Goal: Task Accomplishment & Management: Complete application form

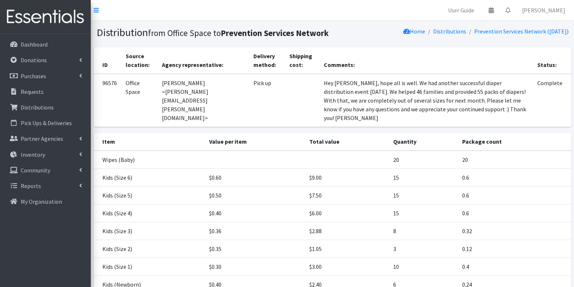
scroll to position [78, 0]
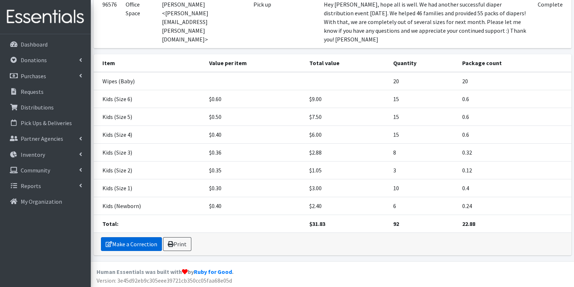
click at [118, 245] on link "Make a Correction" at bounding box center [131, 244] width 61 height 14
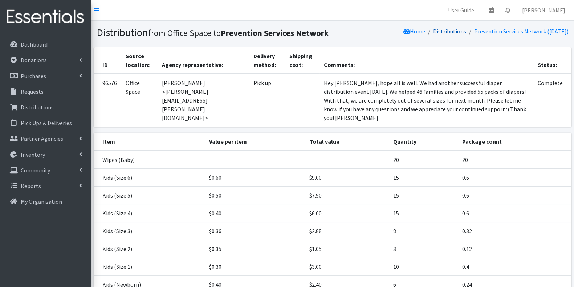
click at [441, 32] on link "Distributions" at bounding box center [449, 31] width 33 height 7
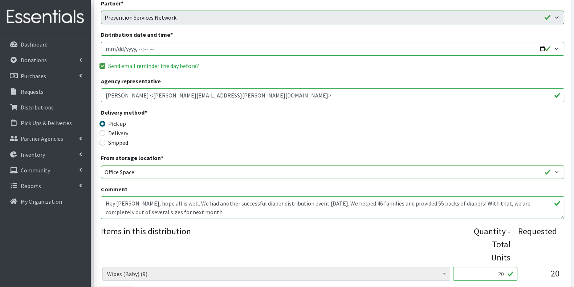
scroll to position [87, 0]
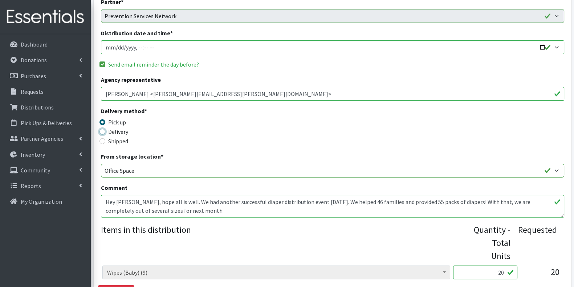
click at [102, 132] on input "Delivery" at bounding box center [103, 132] width 6 height 6
radio input "true"
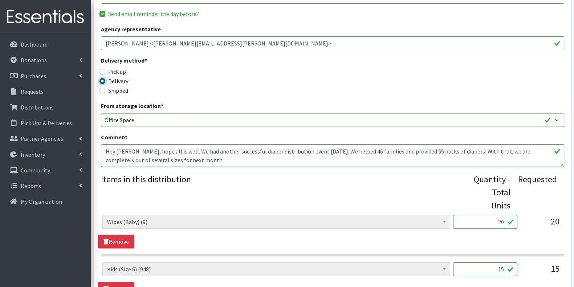
scroll to position [139, 0]
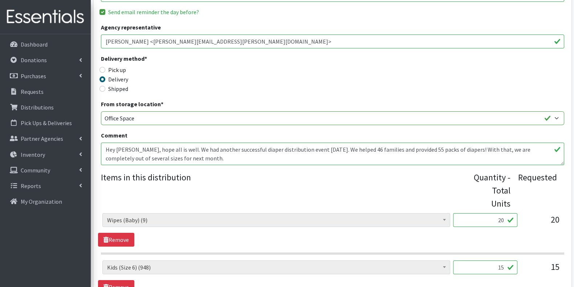
click at [500, 213] on input "20" at bounding box center [485, 220] width 64 height 14
type input "2"
type input "9"
click at [498, 260] on input "15" at bounding box center [485, 267] width 64 height 14
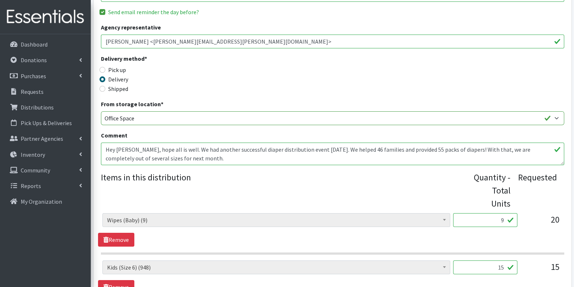
click at [498, 260] on input "15" at bounding box center [485, 267] width 64 height 14
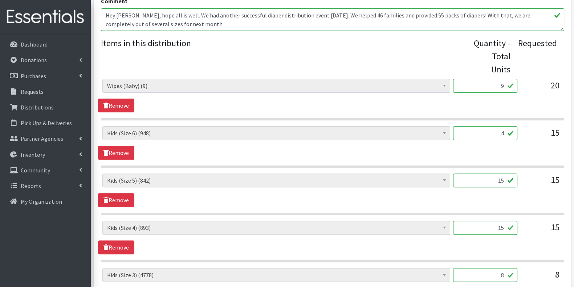
scroll to position [274, 0]
type input "4"
click at [499, 220] on input "15" at bounding box center [485, 227] width 64 height 14
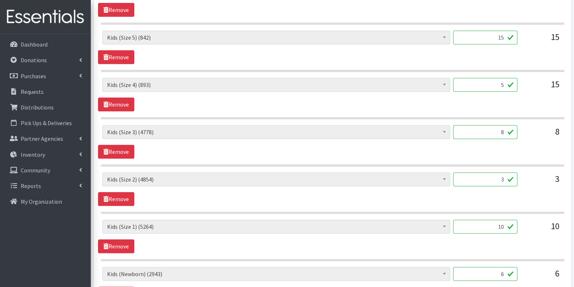
scroll to position [516, 0]
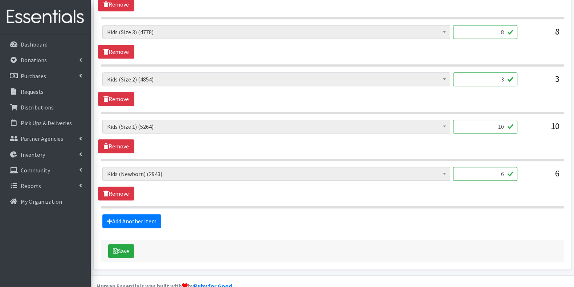
type input "5"
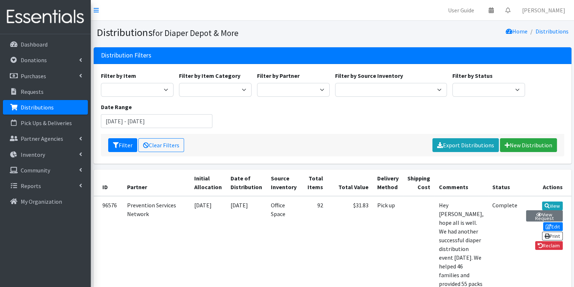
click at [519, 35] on li "Home" at bounding box center [517, 31] width 22 height 11
click at [521, 31] on link "Home" at bounding box center [517, 31] width 22 height 7
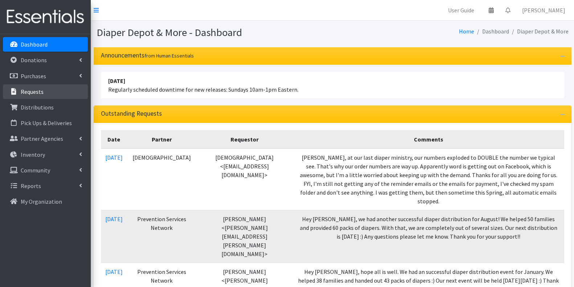
click at [43, 95] on link "Requests" at bounding box center [45, 91] width 85 height 15
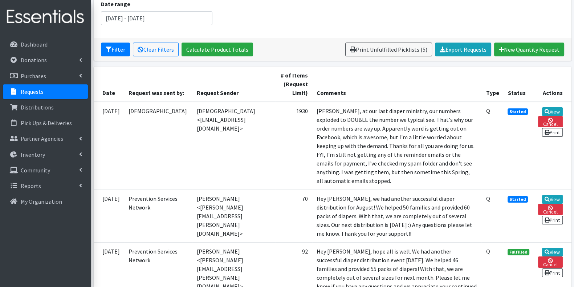
scroll to position [105, 0]
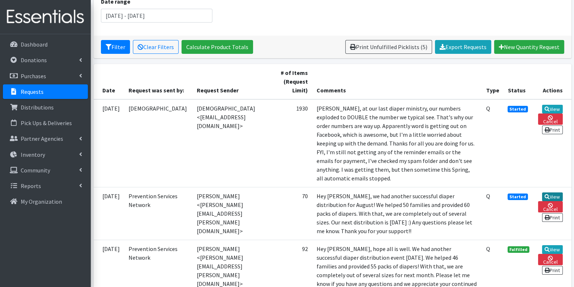
click at [554, 194] on link "View" at bounding box center [552, 196] width 21 height 9
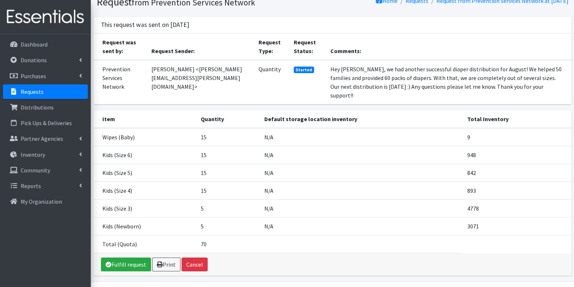
scroll to position [51, 0]
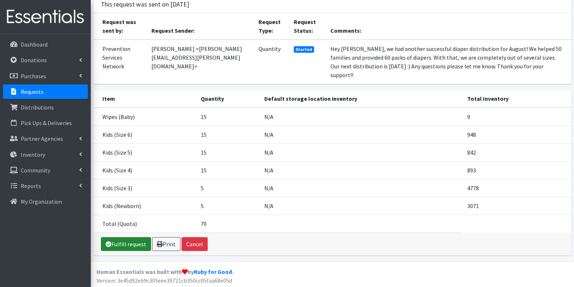
click at [131, 240] on link "Fulfill request" at bounding box center [126, 244] width 50 height 14
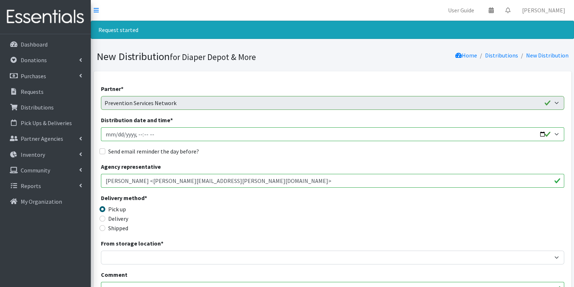
click at [170, 136] on input "Distribution date and time *" at bounding box center [332, 134] width 463 height 14
click at [544, 133] on input "Distribution date and time *" at bounding box center [332, 134] width 463 height 14
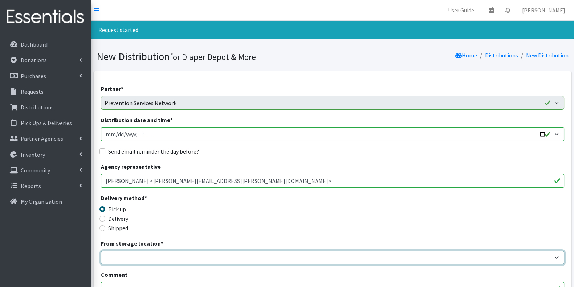
click at [210, 250] on select "Garage Office Space" at bounding box center [332, 257] width 463 height 14
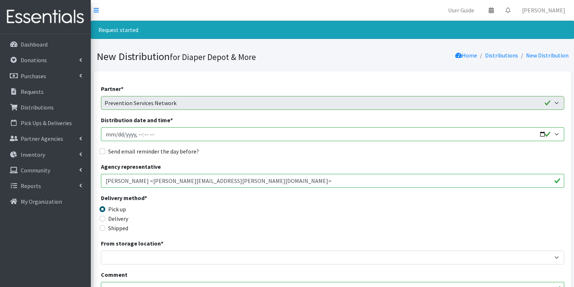
click at [191, 133] on input "Distribution date and time *" at bounding box center [332, 134] width 463 height 14
click at [545, 134] on input "Distribution date and time *" at bounding box center [332, 134] width 463 height 14
type input "2025-09-17T10:18"
click at [379, 204] on div "Delivery method * Pick up Delivery Shipped Shipping cost" at bounding box center [332, 215] width 463 height 45
click at [104, 151] on input "Send email reminder the day before?" at bounding box center [103, 151] width 6 height 6
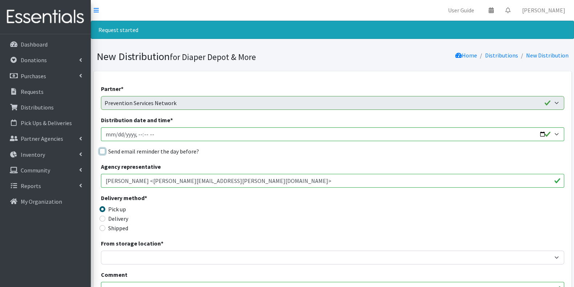
checkbox input "true"
click at [113, 218] on label "Delivery" at bounding box center [118, 218] width 20 height 9
click at [105, 218] on input "Delivery" at bounding box center [103, 218] width 6 height 6
radio input "true"
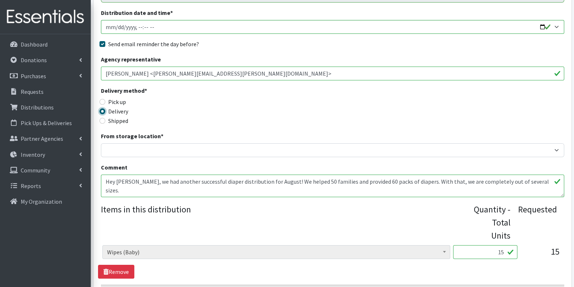
scroll to position [118, 0]
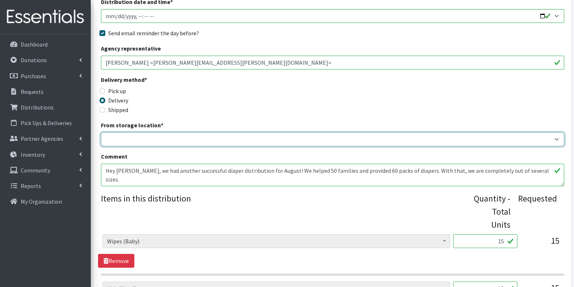
click at [304, 142] on select "Garage Office Space" at bounding box center [332, 139] width 463 height 14
select select "468"
click at [101, 132] on select "Garage Office Space" at bounding box center [332, 139] width 463 height 14
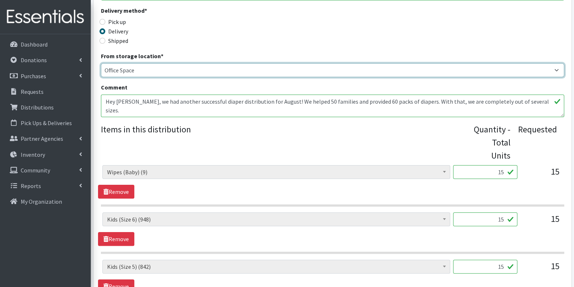
scroll to position [188, 0]
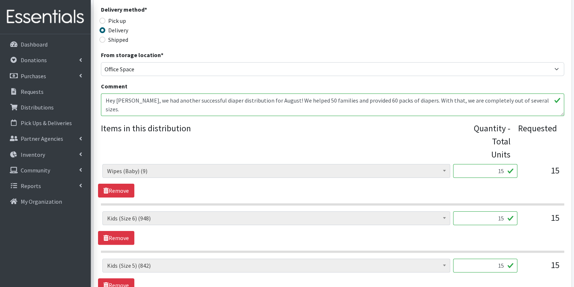
click at [503, 164] on input "15" at bounding box center [485, 171] width 64 height 14
type input "1"
type input "9"
click at [510, 211] on input "15" at bounding box center [485, 218] width 64 height 14
click at [503, 211] on input "15" at bounding box center [485, 218] width 64 height 14
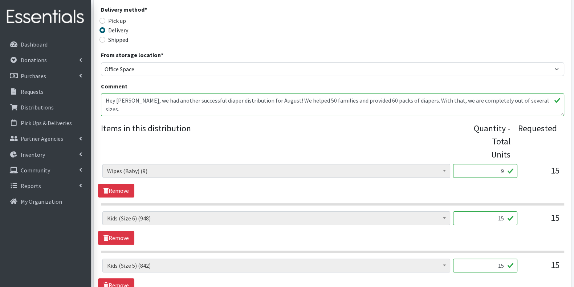
type input "1"
type input "100"
click at [503, 258] on input "15" at bounding box center [485, 265] width 64 height 14
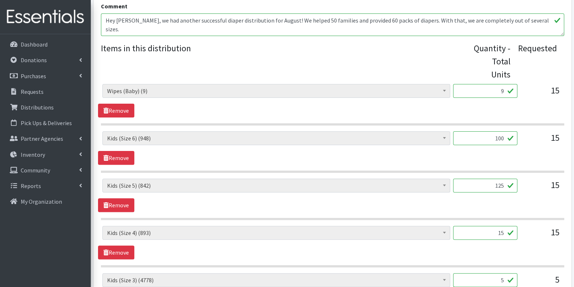
scroll to position [270, 0]
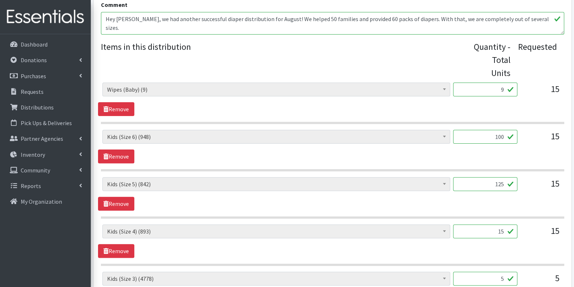
type input "125"
click at [502, 242] on div "Adult Briefs (waist 28-40") (0) Adult Briefs (waist 38-50") (0) Adult Briefs (w…" at bounding box center [332, 240] width 469 height 33
click at [503, 224] on input "15" at bounding box center [485, 231] width 64 height 14
type input "1"
type input "375"
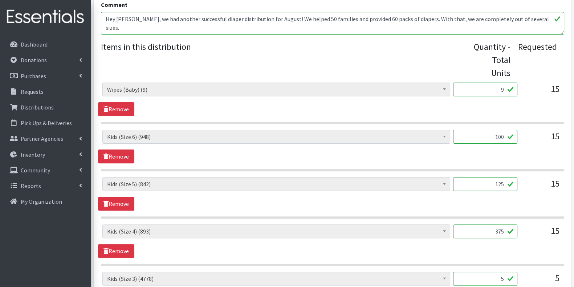
click at [503, 271] on input "5" at bounding box center [485, 278] width 64 height 14
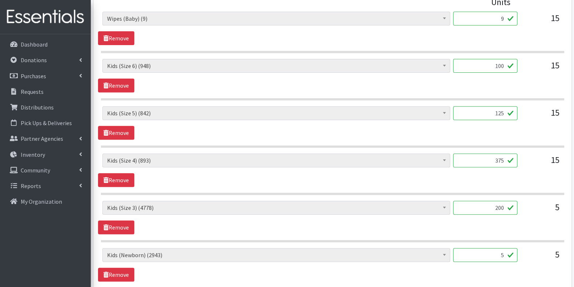
scroll to position [342, 0]
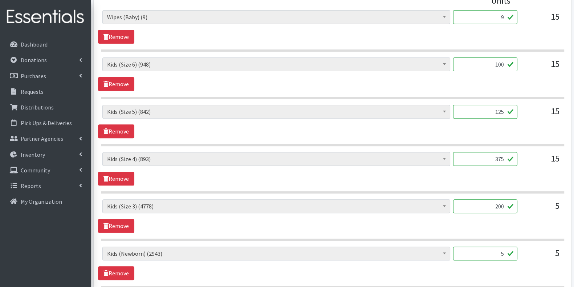
type input "200"
click at [503, 246] on input "5" at bounding box center [485, 253] width 64 height 14
type input "1"
type input "2"
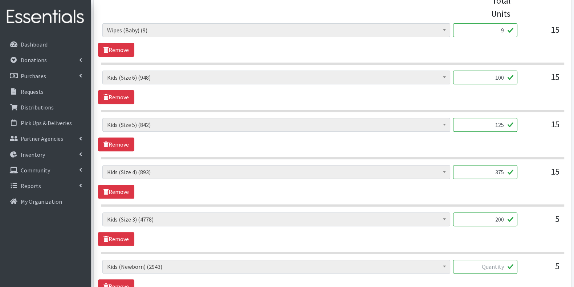
scroll to position [333, 0]
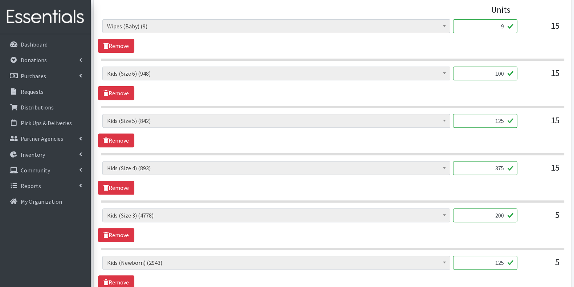
type input "125"
click at [503, 208] on input "200" at bounding box center [485, 215] width 64 height 14
type input "2"
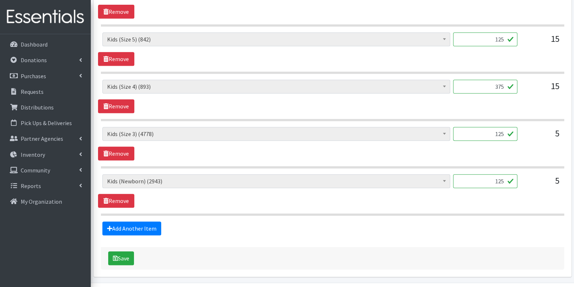
scroll to position [421, 0]
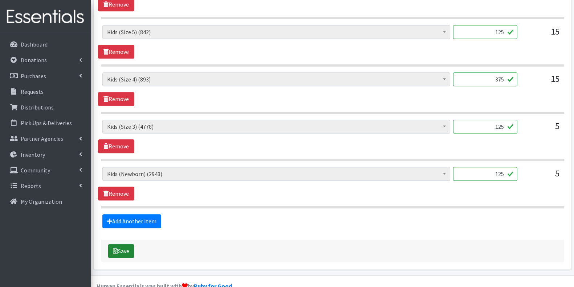
type input "125"
click at [124, 244] on button "Save" at bounding box center [121, 251] width 26 height 14
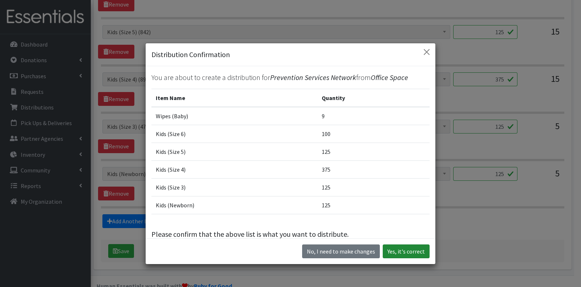
click at [410, 252] on button "Yes, it's correct" at bounding box center [406, 251] width 47 height 14
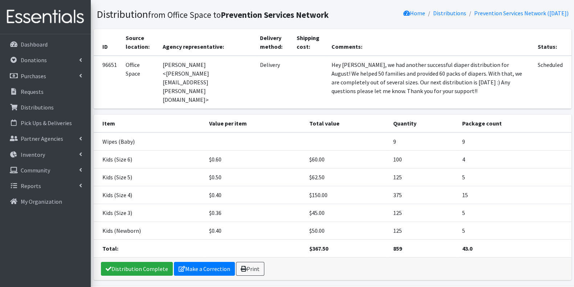
scroll to position [58, 0]
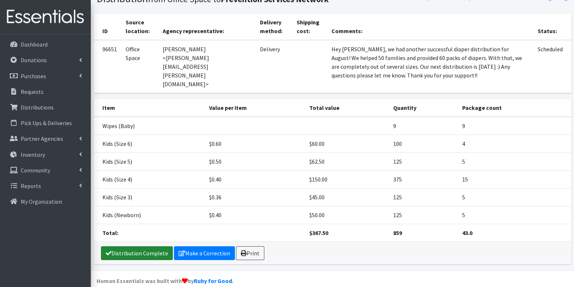
click at [145, 246] on link "Distribution Complete" at bounding box center [137, 253] width 72 height 14
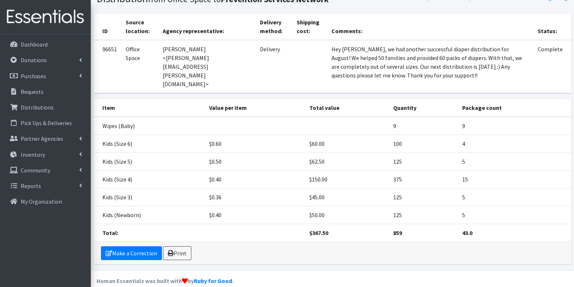
scroll to position [0, 0]
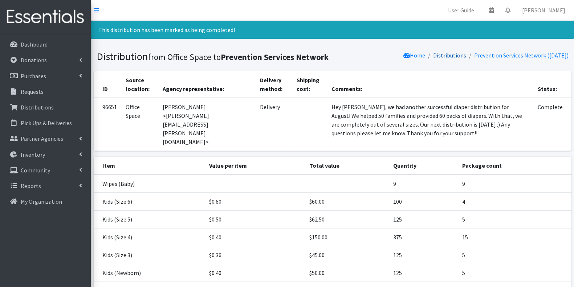
click at [445, 58] on link "Distributions" at bounding box center [449, 55] width 33 height 7
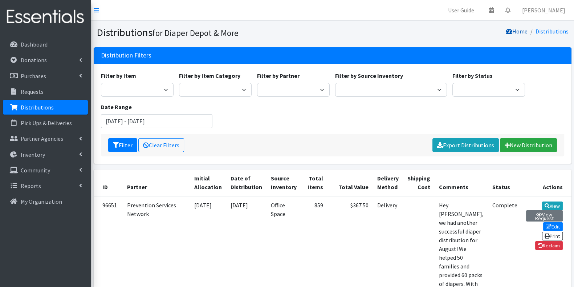
click at [519, 34] on link "Home" at bounding box center [517, 31] width 22 height 7
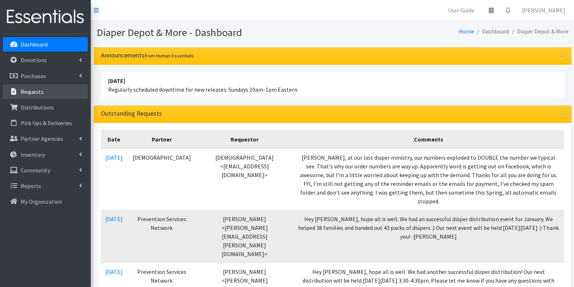
click at [40, 93] on p "Requests" at bounding box center [32, 91] width 23 height 7
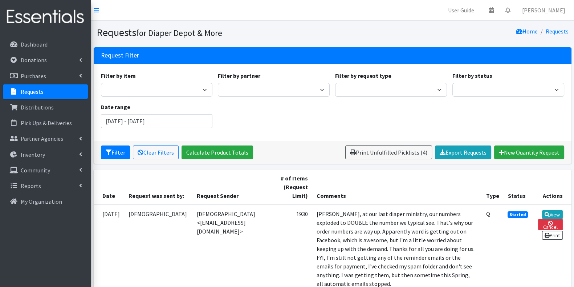
click at [518, 214] on span "Started" at bounding box center [518, 214] width 20 height 7
click at [514, 217] on td "Started" at bounding box center [518, 249] width 31 height 88
click at [554, 212] on link "View" at bounding box center [552, 214] width 21 height 9
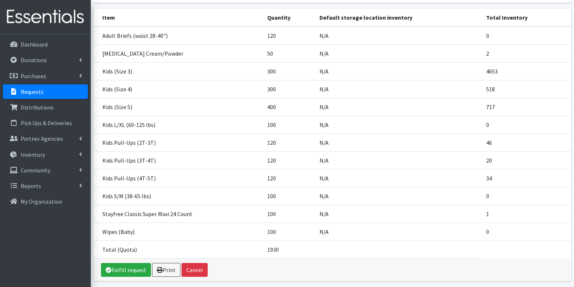
scroll to position [150, 0]
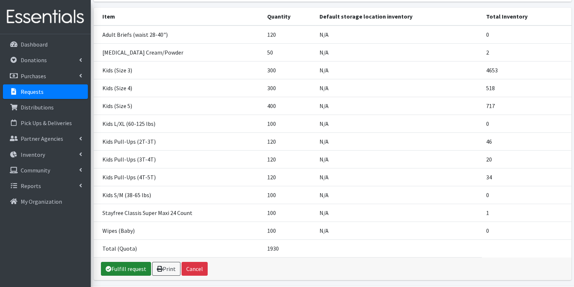
click at [131, 262] on link "Fulfill request" at bounding box center [126, 269] width 50 height 14
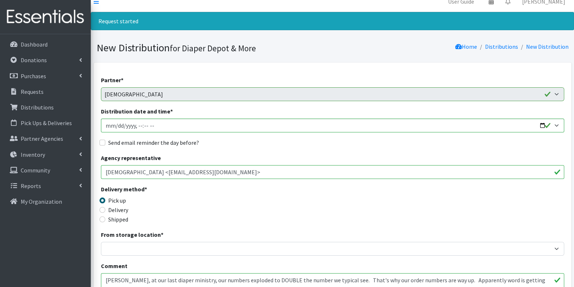
scroll to position [13, 0]
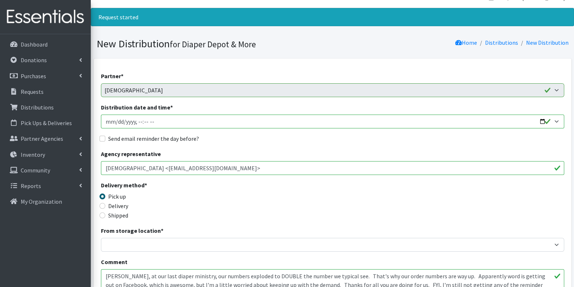
click at [379, 125] on input "Distribution date and time *" at bounding box center [332, 121] width 463 height 14
click at [544, 121] on input "Distribution date and time *" at bounding box center [332, 121] width 463 height 14
type input "2025-09-17T11:00"
click at [499, 165] on input "Holy Communion Lutheran Church <kygregg@mac.com>" at bounding box center [332, 168] width 463 height 14
click at [102, 140] on input "Send email reminder the day before?" at bounding box center [103, 138] width 6 height 6
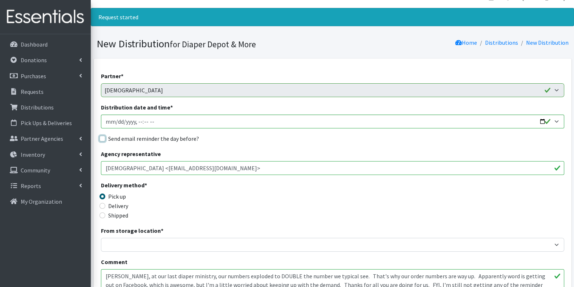
checkbox input "true"
click at [120, 204] on label "Delivery" at bounding box center [118, 205] width 20 height 9
click at [105, 204] on input "Delivery" at bounding box center [103, 206] width 6 height 6
radio input "true"
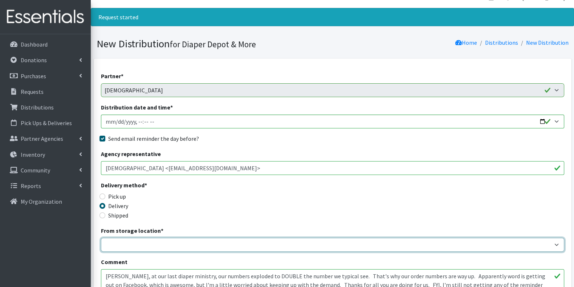
click at [327, 248] on select "Garage Office Space" at bounding box center [332, 245] width 463 height 14
select select "468"
click at [101, 238] on select "Garage Office Space" at bounding box center [332, 245] width 463 height 14
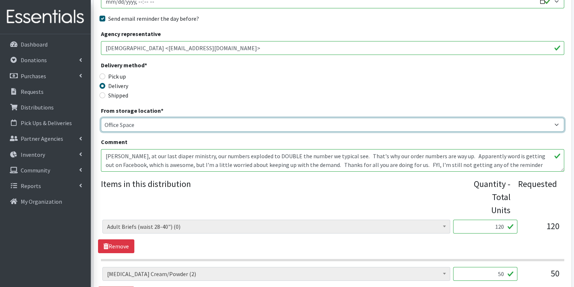
scroll to position [133, 0]
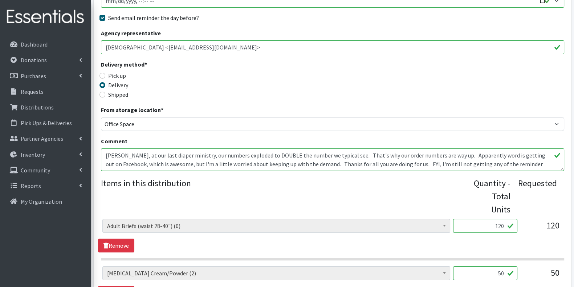
click at [503, 266] on input "50" at bounding box center [485, 273] width 64 height 14
click at [113, 286] on link "Remove" at bounding box center [116, 293] width 36 height 14
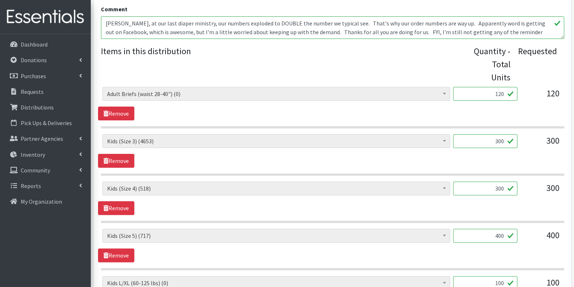
scroll to position [266, 0]
click at [502, 181] on input "300" at bounding box center [485, 188] width 64 height 14
type input "3"
type input "75"
click at [503, 228] on input "400" at bounding box center [485, 235] width 64 height 14
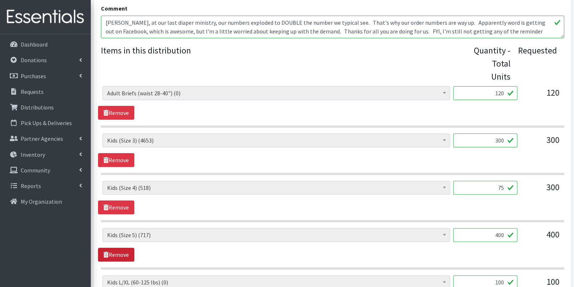
click at [110, 247] on link "Remove" at bounding box center [116, 254] width 36 height 14
click at [111, 247] on link "Remove" at bounding box center [116, 254] width 36 height 14
click at [504, 228] on input "120" at bounding box center [485, 235] width 64 height 14
type input "1"
type input "45"
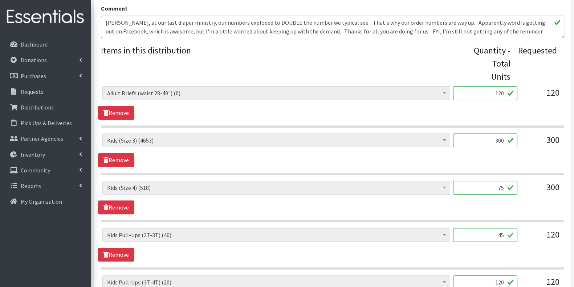
click at [504, 275] on input "120" at bounding box center [485, 282] width 64 height 14
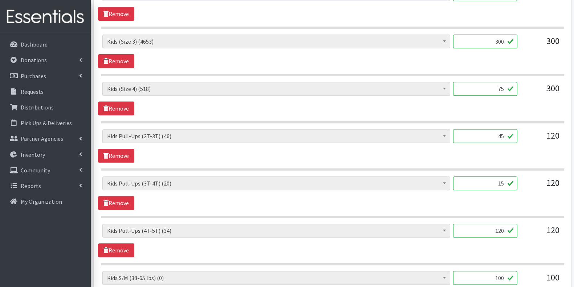
scroll to position [366, 0]
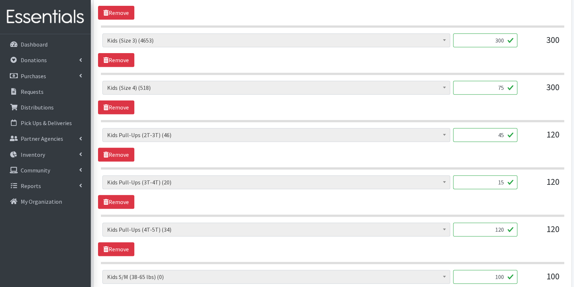
type input "15"
click at [510, 222] on input "120" at bounding box center [485, 229] width 64 height 14
type input "1"
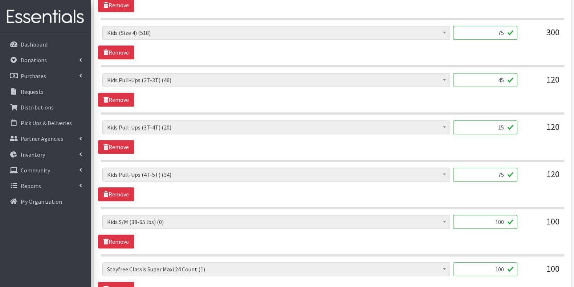
scroll to position [438, 0]
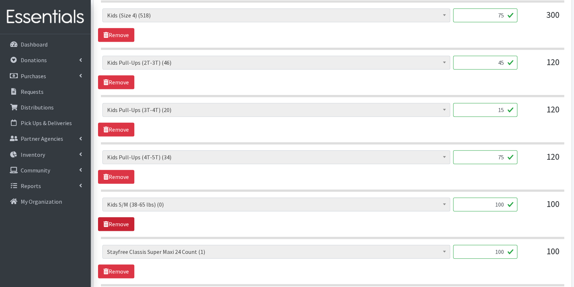
type input "75"
click at [122, 217] on link "Remove" at bounding box center [116, 224] width 36 height 14
click at [113, 264] on link "Remove" at bounding box center [116, 271] width 36 height 14
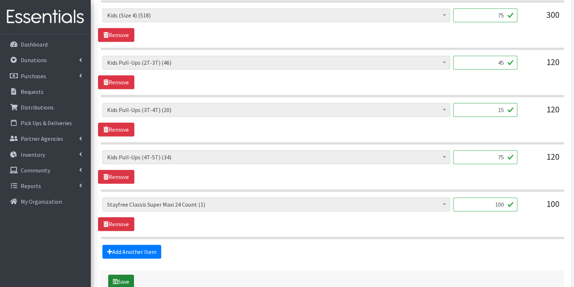
click at [123, 274] on button "Save" at bounding box center [121, 281] width 26 height 14
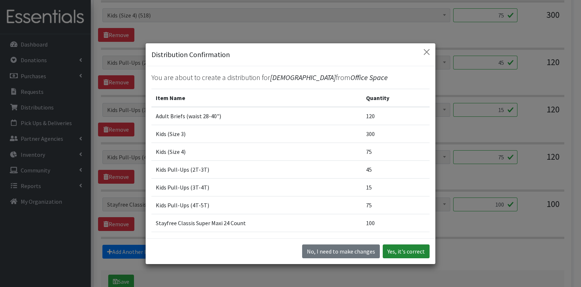
click at [412, 250] on button "Yes, it's correct" at bounding box center [406, 251] width 47 height 14
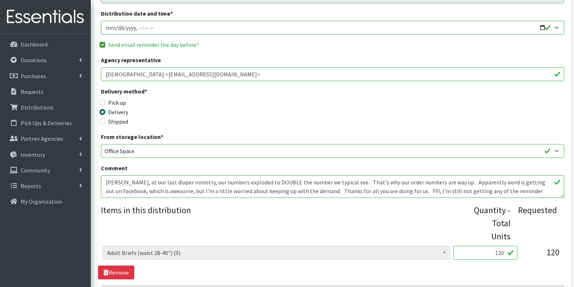
scroll to position [133, 0]
click at [449, 245] on span "Adult Briefs (waist 28-40") (0)" at bounding box center [276, 252] width 348 height 14
click at [438, 247] on span "Adult Briefs (waist 28-40") (0)" at bounding box center [276, 252] width 339 height 10
click at [80, 46] on link "Dashboard" at bounding box center [45, 44] width 85 height 15
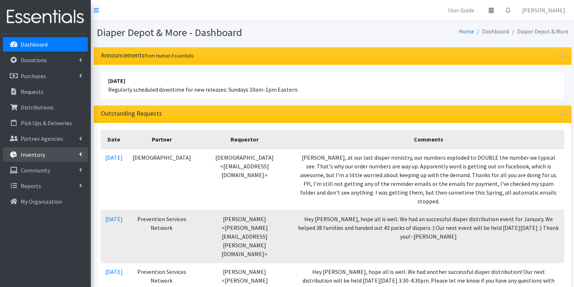
click at [75, 154] on link "Inventory" at bounding box center [45, 154] width 85 height 15
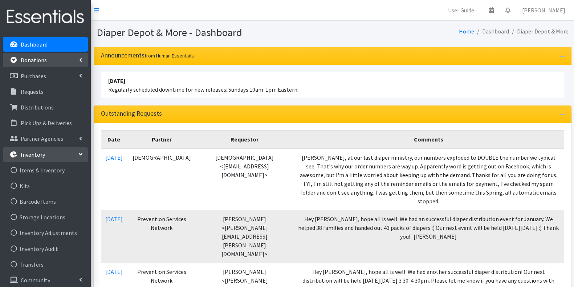
click at [61, 58] on link "Donations" at bounding box center [45, 60] width 85 height 15
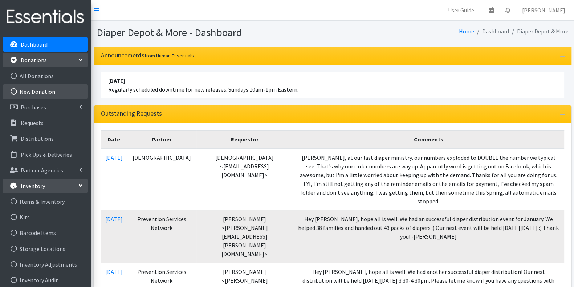
click at [52, 92] on link "New Donation" at bounding box center [45, 91] width 85 height 15
